Goal: Information Seeking & Learning: Check status

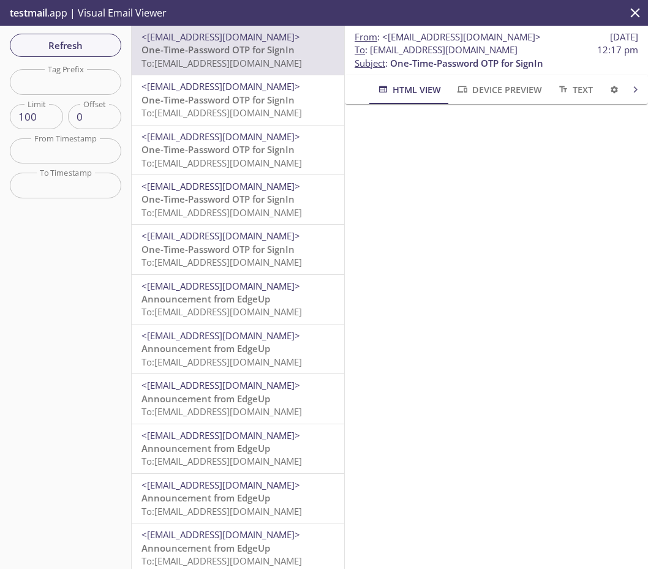
click at [195, 6] on div "testmail .app | Visual Email Viewer" at bounding box center [324, 13] width 648 height 26
click at [88, 58] on div "Refresh Filters Tag Prefix Tag Prefix Limit 100 Limit Offset 0 Offset From Time…" at bounding box center [66, 297] width 132 height 543
click at [86, 50] on span "Refresh" at bounding box center [66, 45] width 92 height 16
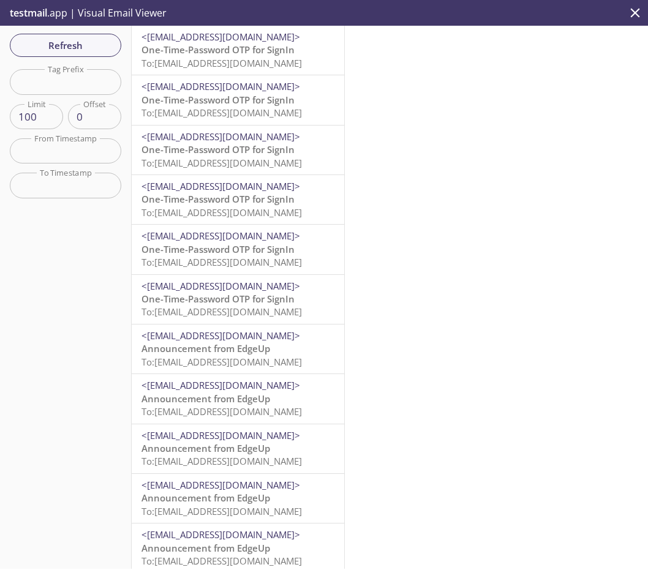
click at [197, 55] on span "One-Time-Password OTP for SignIn" at bounding box center [217, 49] width 153 height 12
